Goal: Transaction & Acquisition: Purchase product/service

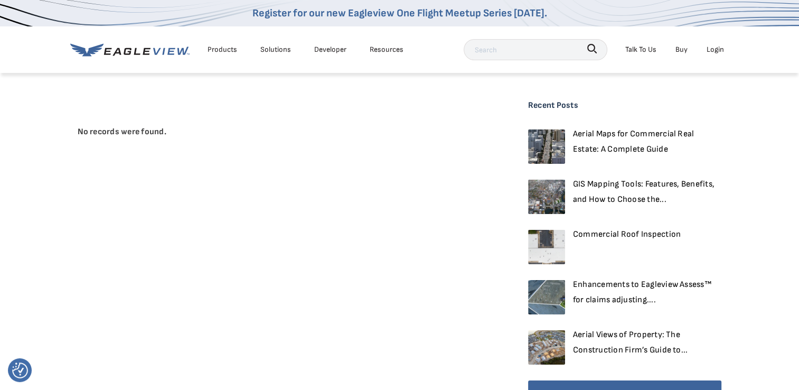
click at [716, 48] on div "Login" at bounding box center [714, 49] width 17 height 13
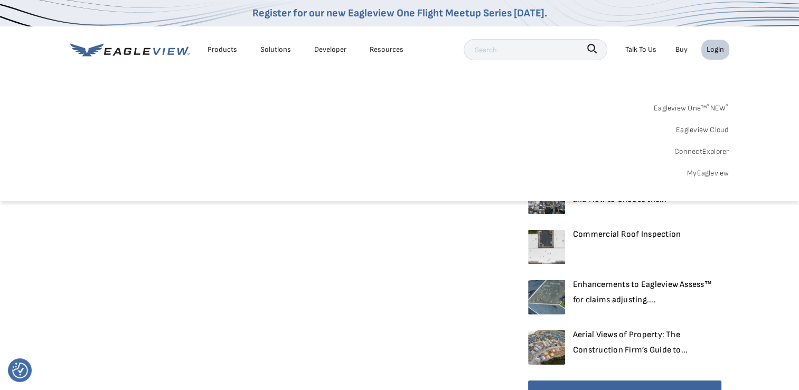
click at [716, 48] on div "Login" at bounding box center [714, 49] width 17 height 13
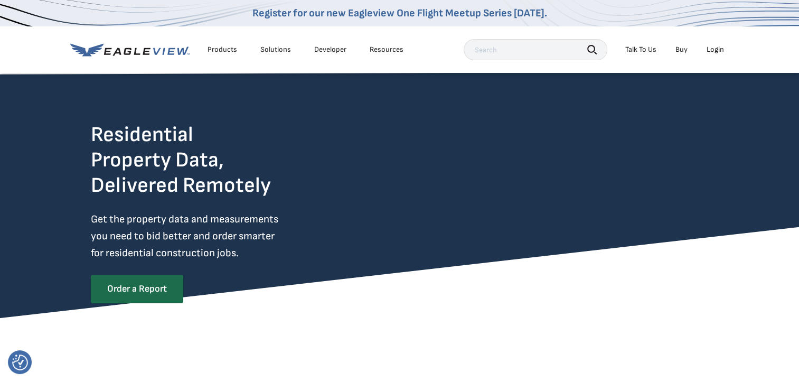
click at [709, 50] on div "Login" at bounding box center [714, 50] width 17 height 10
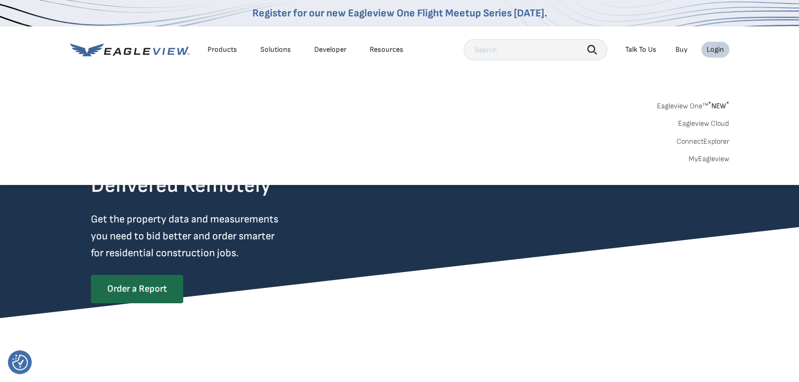
click at [711, 158] on link "MyEagleview" at bounding box center [708, 159] width 41 height 10
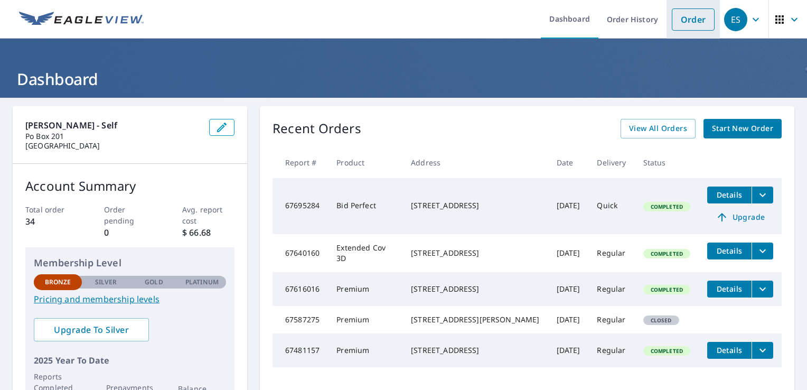
click at [681, 28] on link "Order" at bounding box center [693, 19] width 43 height 22
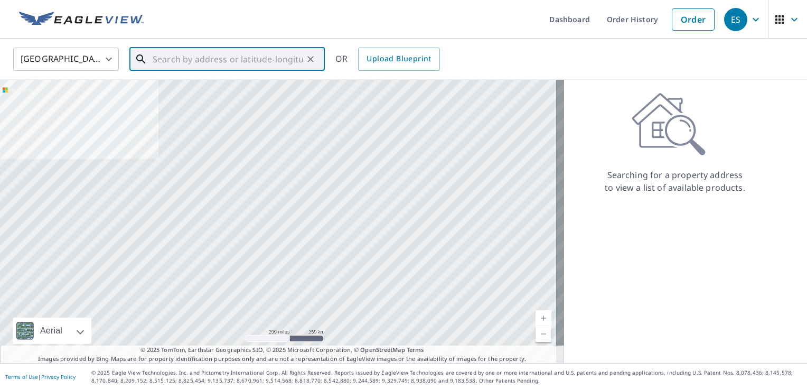
click at [163, 60] on input "text" at bounding box center [228, 59] width 150 height 30
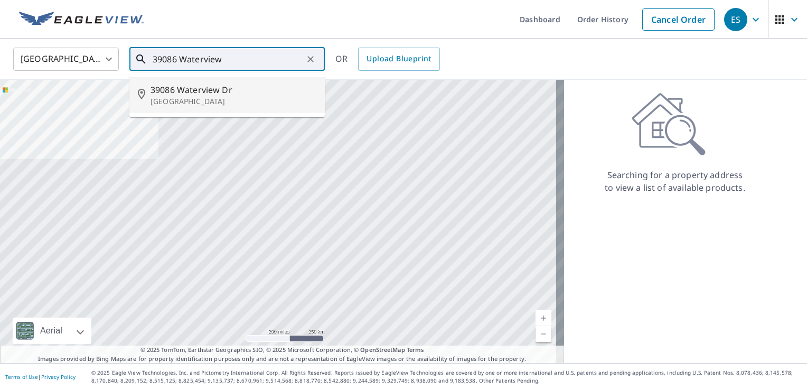
click at [152, 93] on span "39086 Waterview Dr" at bounding box center [233, 89] width 166 height 13
type input "39086 Waterview Dr Big Bear Lake, CA 92315"
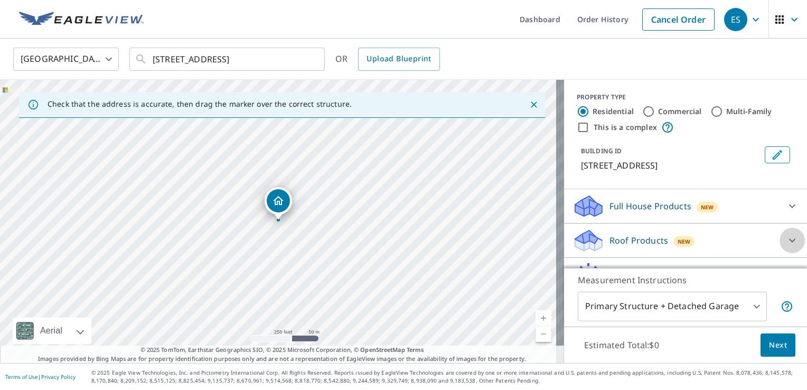
click at [786, 247] on icon at bounding box center [792, 240] width 13 height 13
click at [789, 242] on icon at bounding box center [792, 240] width 6 height 4
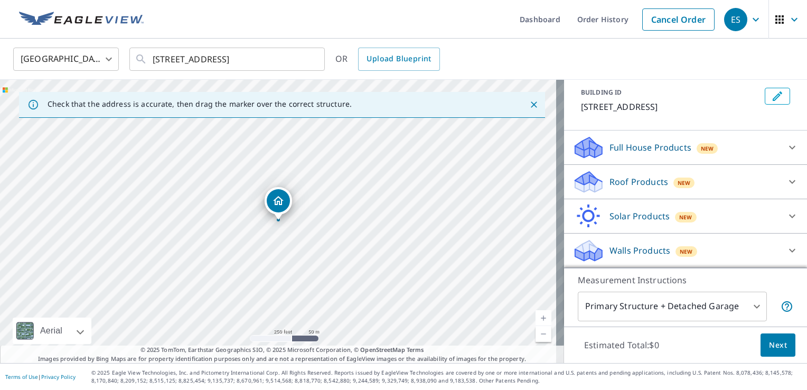
scroll to position [70, 0]
click at [620, 180] on p "Roof Products" at bounding box center [638, 181] width 59 height 13
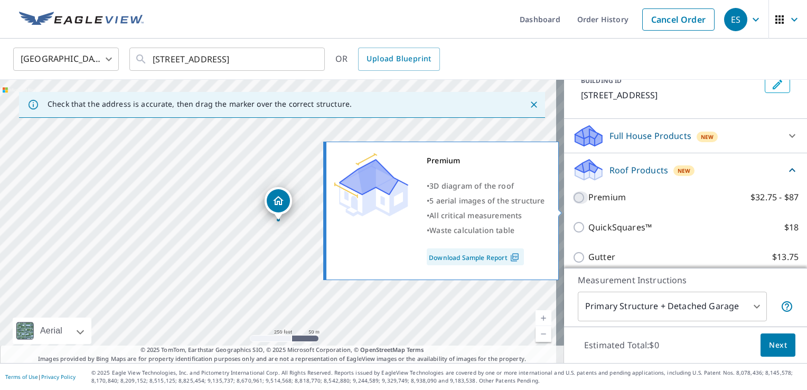
click at [573, 204] on input "Premium $32.75 - $87" at bounding box center [580, 197] width 16 height 13
checkbox input "true"
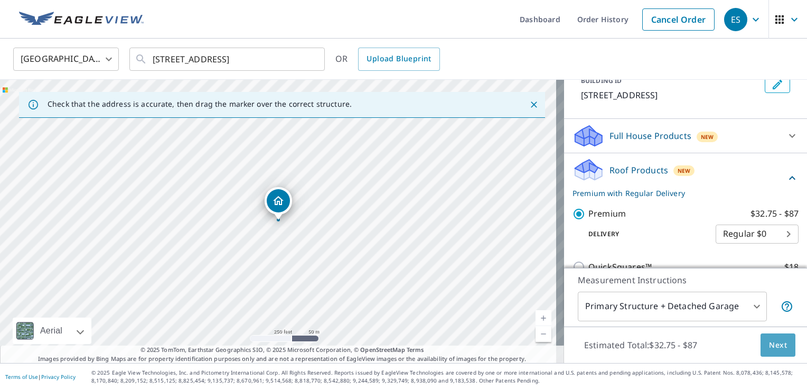
click at [770, 345] on span "Next" at bounding box center [778, 344] width 18 height 13
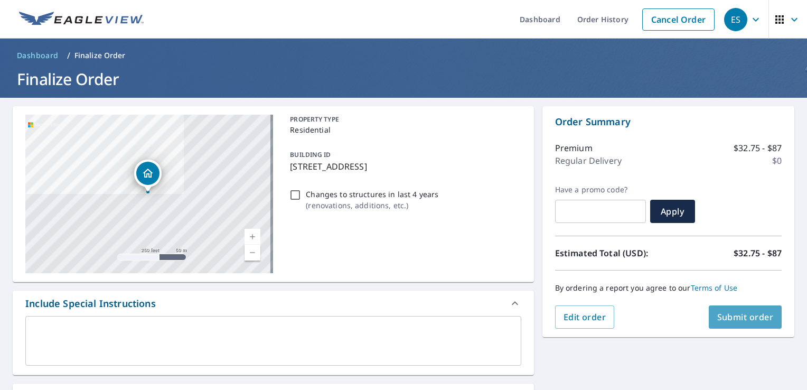
click at [743, 320] on span "Submit order" at bounding box center [745, 317] width 56 height 12
